Goal: Information Seeking & Learning: Learn about a topic

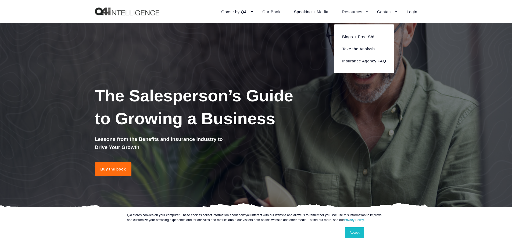
click at [356, 12] on link "Resources" at bounding box center [352, 11] width 35 height 23
click at [355, 38] on link "Blogs + Free Sh!t" at bounding box center [364, 36] width 52 height 12
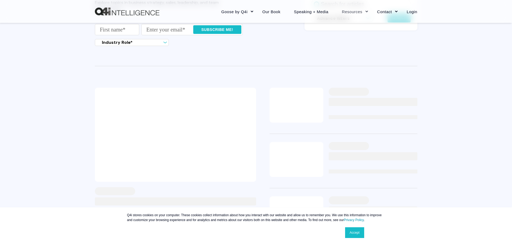
scroll to position [108, 0]
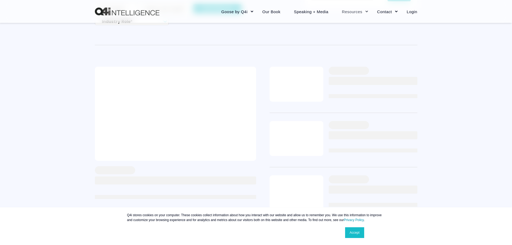
click at [356, 231] on link "Accept" at bounding box center [354, 232] width 19 height 11
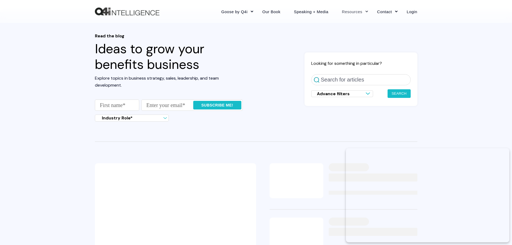
scroll to position [0, 0]
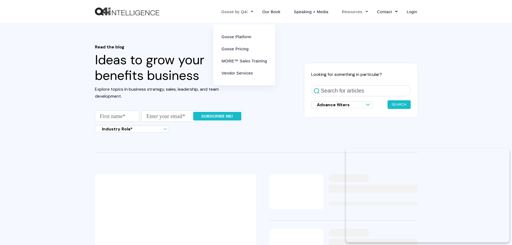
click at [244, 11] on link "Goose by Q4i" at bounding box center [235, 11] width 41 height 23
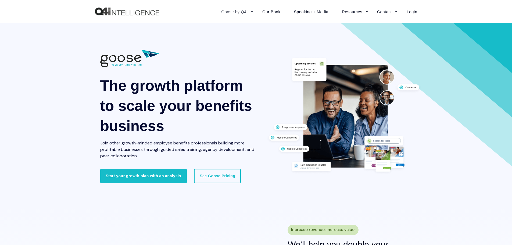
click at [112, 11] on img "Back to Home" at bounding box center [127, 12] width 65 height 8
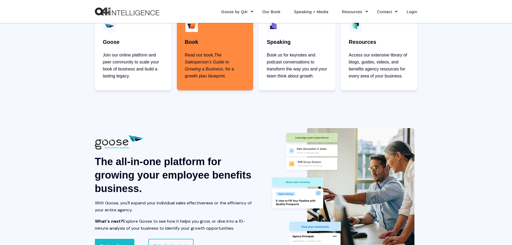
scroll to position [376, 0]
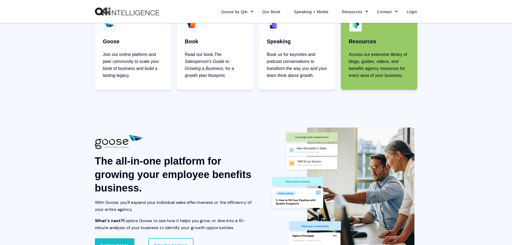
click at [379, 71] on p "Access our extensive library of blogs, guides, videos, and benefits agency reso…" at bounding box center [379, 65] width 60 height 28
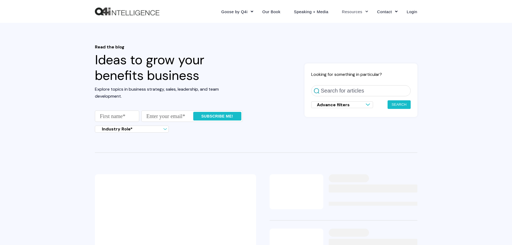
click at [357, 105] on div "Advance filters Search Industry Blog Search Business Blog Search all blogs" at bounding box center [342, 104] width 62 height 7
click at [283, 128] on div "Read the blog Ideas to grow your benefits business Explore topics in business s…" at bounding box center [256, 90] width 323 height 92
click at [113, 115] on input "Enter First name *" at bounding box center [117, 115] width 44 height 11
type input "brice"
click at [151, 120] on input "Enter your email *" at bounding box center [191, 115] width 101 height 11
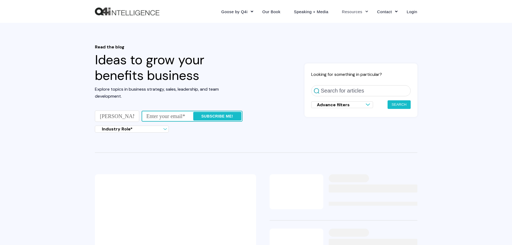
type input "bricehilyer@gmail.com"
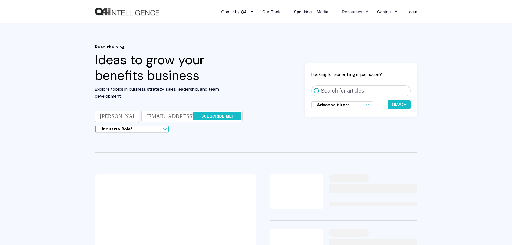
click at [152, 130] on select "Industry Role* Insurance agency Solution provider Insurance carrier Employer Ot…" at bounding box center [132, 129] width 74 height 7
select select "Agency"
click at [95, 126] on select "Industry Role* Insurance agency Solution provider Insurance carrier Employer Ot…" at bounding box center [132, 129] width 74 height 7
click at [214, 117] on input "Subscribe me!" at bounding box center [217, 116] width 48 height 9
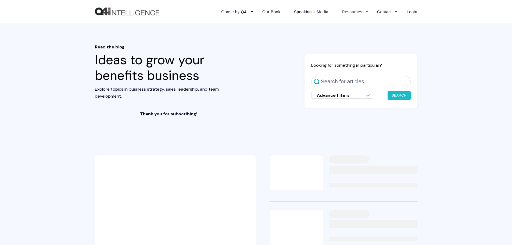
click at [293, 132] on div "Read the blog Ideas to grow your benefits business Explore topics in business s…" at bounding box center [256, 89] width 323 height 90
click at [192, 172] on img at bounding box center [175, 202] width 161 height 94
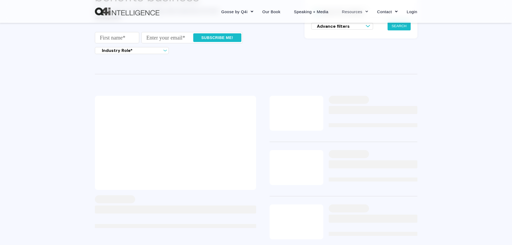
scroll to position [81, 0]
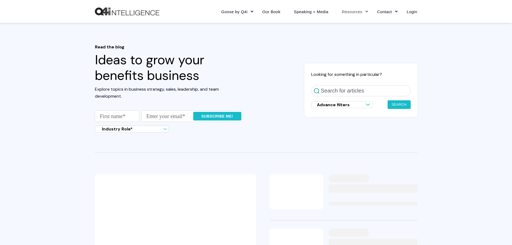
scroll to position [74, 0]
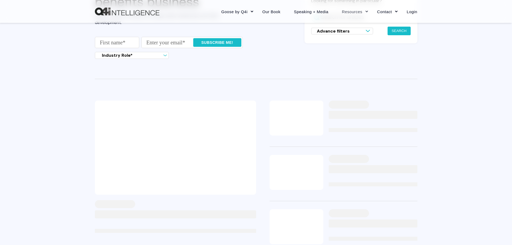
click at [375, 144] on div at bounding box center [344, 124] width 148 height 46
click at [321, 172] on img at bounding box center [297, 172] width 54 height 35
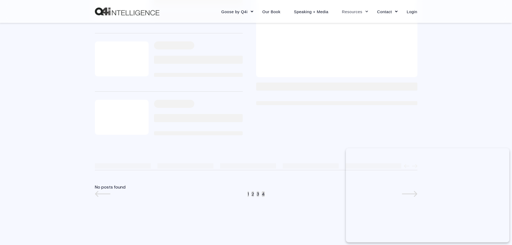
scroll to position [345, 0]
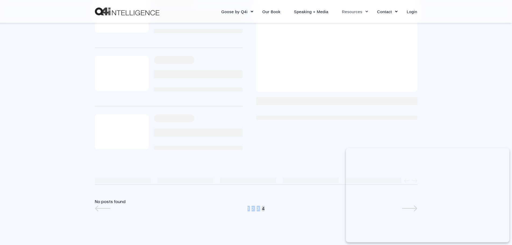
drag, startPoint x: 262, startPoint y: 213, endPoint x: 264, endPoint y: 223, distance: 10.7
click at [264, 223] on div "Previous Next No posts found 1 2 3 4" at bounding box center [256, 222] width 323 height 88
click at [261, 208] on ul "1 2 3 4" at bounding box center [256, 208] width 323 height 7
click at [263, 208] on span "4" at bounding box center [263, 209] width 3 height 6
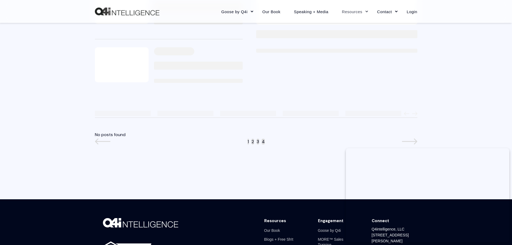
scroll to position [479, 0]
